Goal: Task Accomplishment & Management: Manage account settings

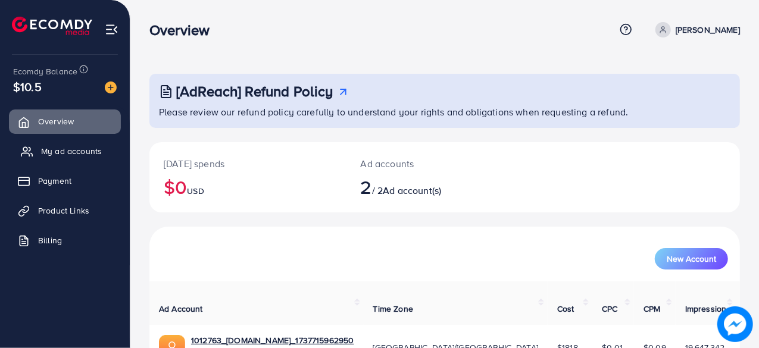
click at [104, 151] on link "My ad accounts" at bounding box center [65, 151] width 112 height 24
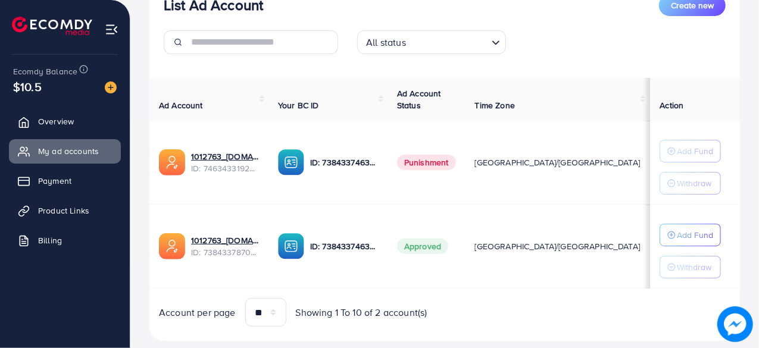
scroll to position [162, 0]
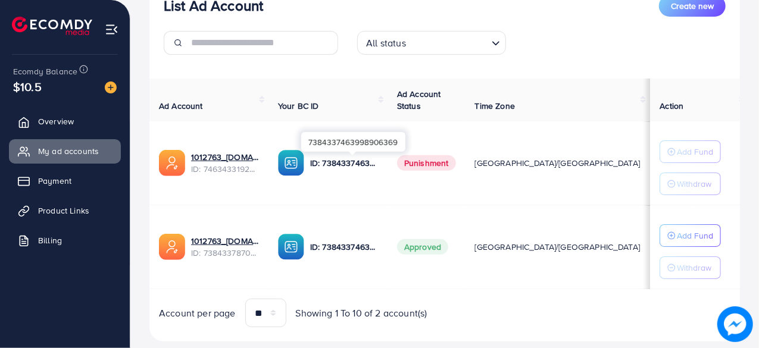
click at [376, 162] on p "ID: 7384337463998906369" at bounding box center [344, 163] width 68 height 14
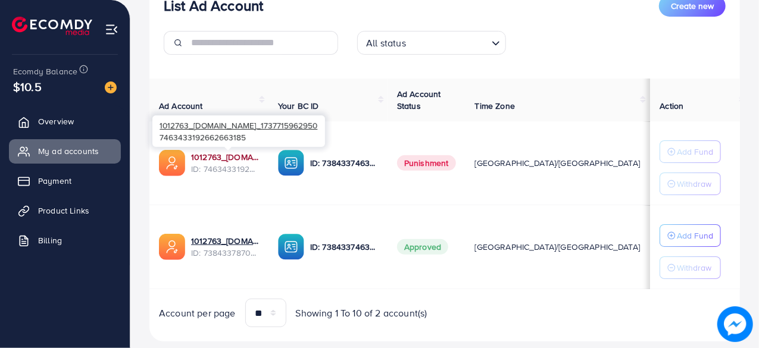
click at [246, 153] on link "1012763_[DOMAIN_NAME]_1737715962950" at bounding box center [225, 157] width 68 height 12
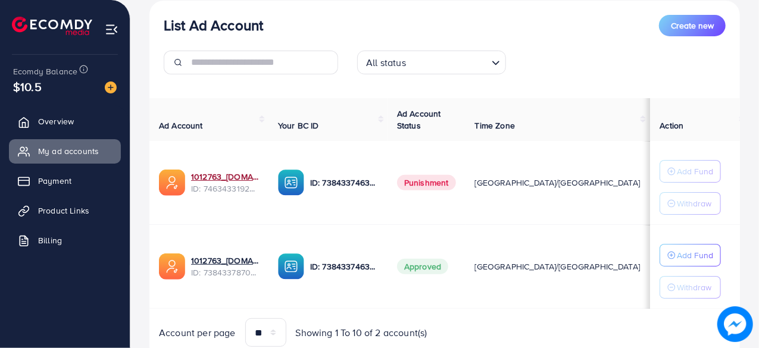
scroll to position [0, 0]
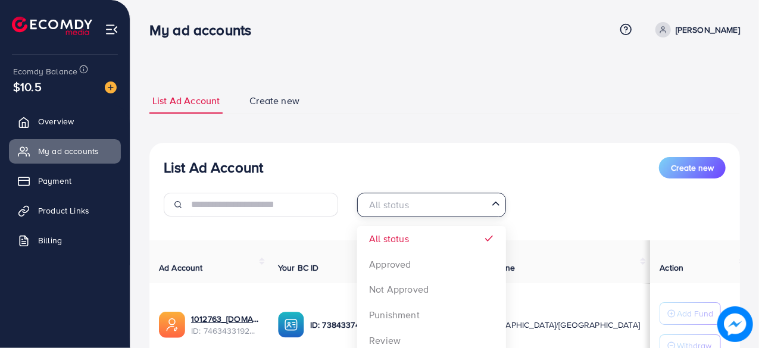
click at [448, 206] on input "Search for option" at bounding box center [424, 205] width 124 height 18
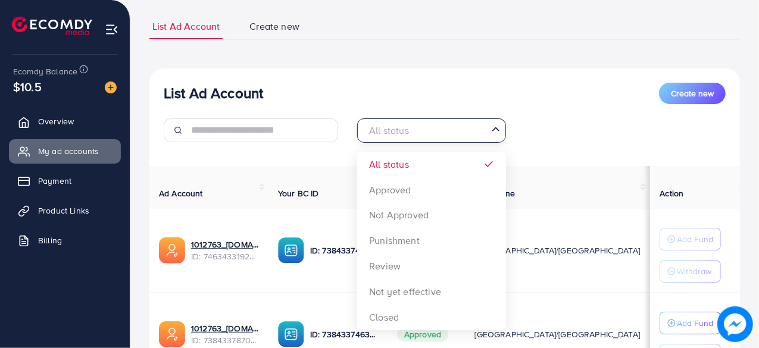
scroll to position [77, 0]
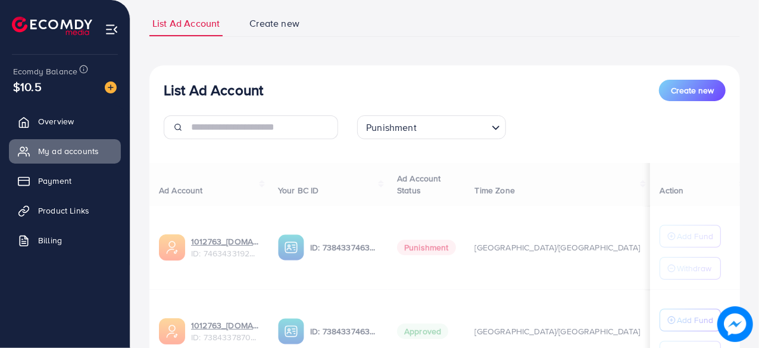
click at [432, 241] on div "List Ad Account Create new Punishment Loading... All status Approved Not Approv…" at bounding box center [444, 245] width 590 height 361
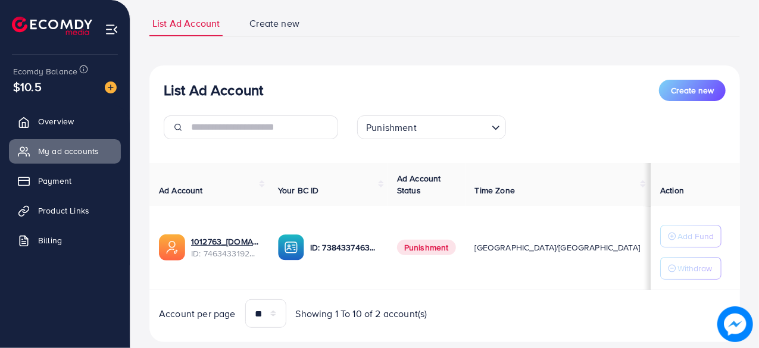
scroll to position [104, 0]
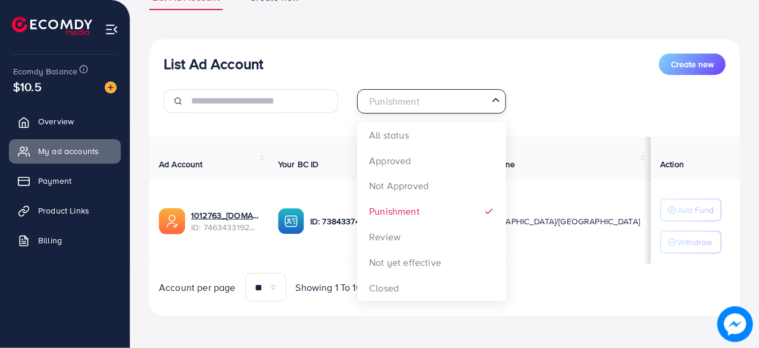
click at [445, 104] on input "Search for option" at bounding box center [424, 101] width 124 height 18
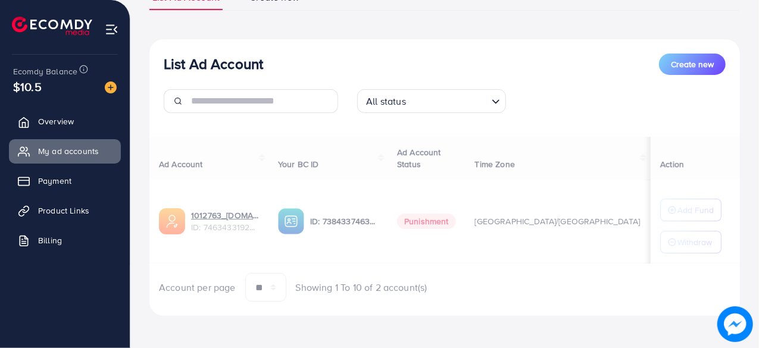
click at [431, 141] on div "List Ad Account Create new All status Loading... All status Approved Not Approv…" at bounding box center [444, 177] width 590 height 277
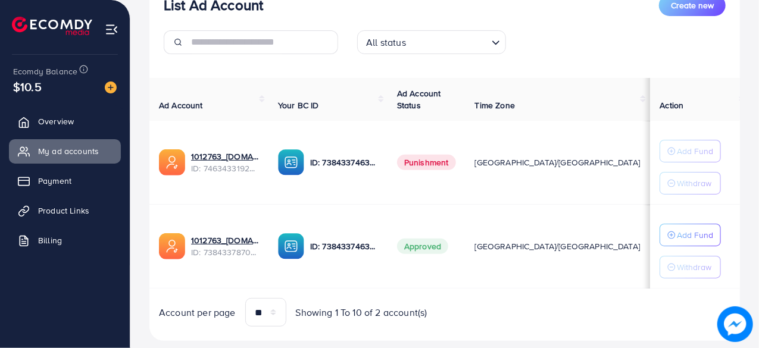
scroll to position [186, 0]
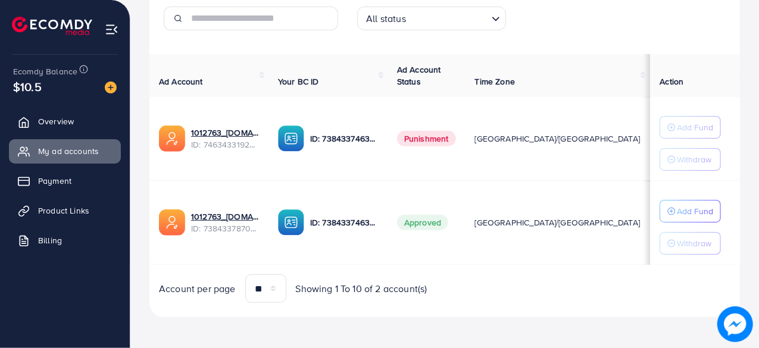
click at [110, 24] on img at bounding box center [112, 30] width 14 height 14
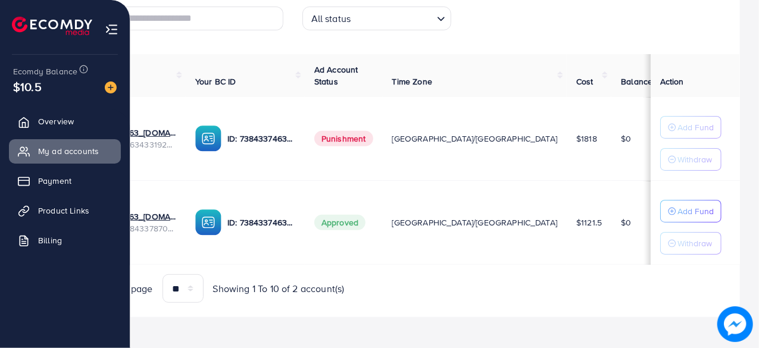
click at [108, 26] on img at bounding box center [112, 30] width 14 height 14
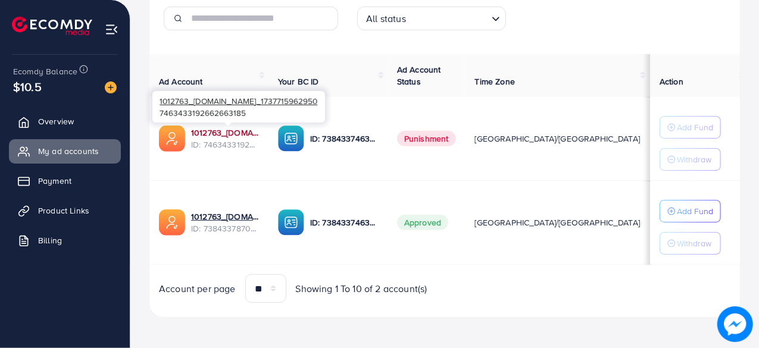
click at [232, 133] on link "1012763_[DOMAIN_NAME]_1737715962950" at bounding box center [225, 133] width 68 height 12
click at [251, 135] on link "1012763_[DOMAIN_NAME]_1737715962950" at bounding box center [225, 133] width 68 height 12
